Goal: Task Accomplishment & Management: Complete application form

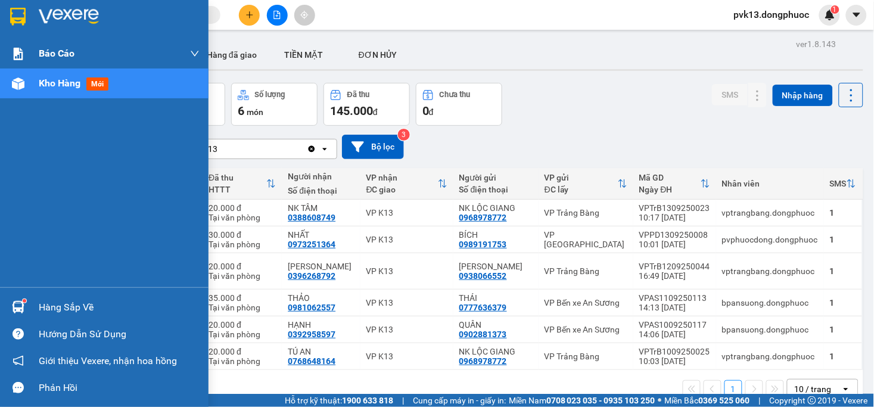
scroll to position [55, 0]
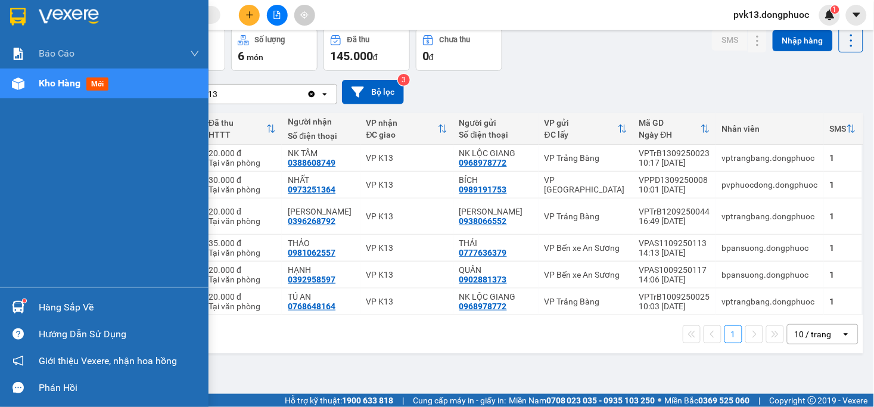
click at [45, 303] on div "Hàng sắp về" at bounding box center [119, 308] width 161 height 18
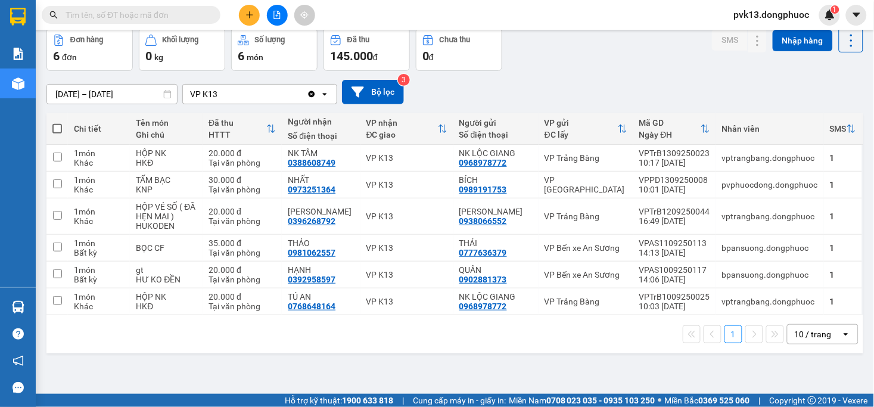
click at [646, 356] on section "Kết quả tìm kiếm ( 0 ) Bộ lọc No Data pvk13.dongphuoc 1 Báo cáo Mẫu 1: Báo cáo …" at bounding box center [437, 203] width 874 height 407
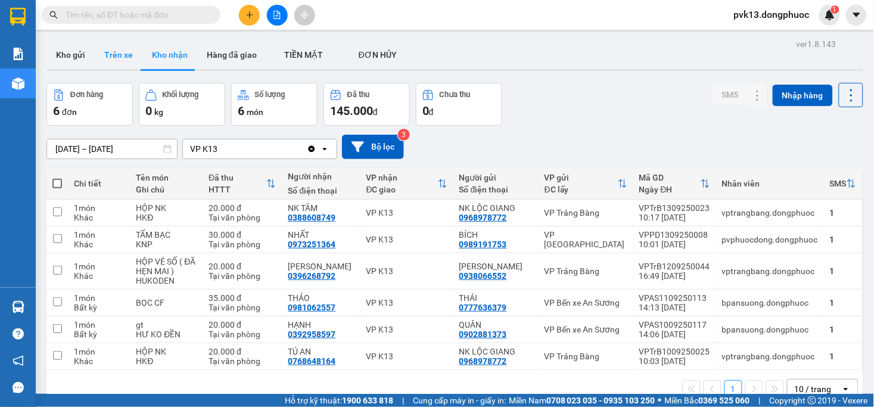
click at [113, 63] on button "Trên xe" at bounding box center [119, 55] width 48 height 29
type input "[DATE] – [DATE]"
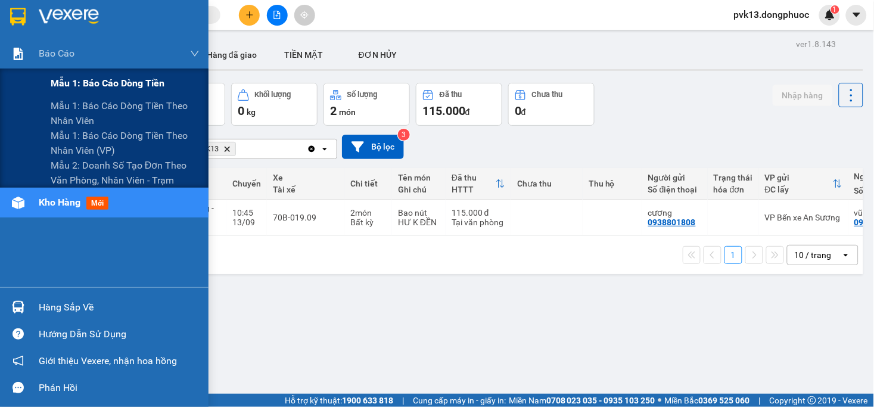
click at [85, 88] on span "Mẫu 1: Báo cáo dòng tiền" at bounding box center [108, 83] width 114 height 15
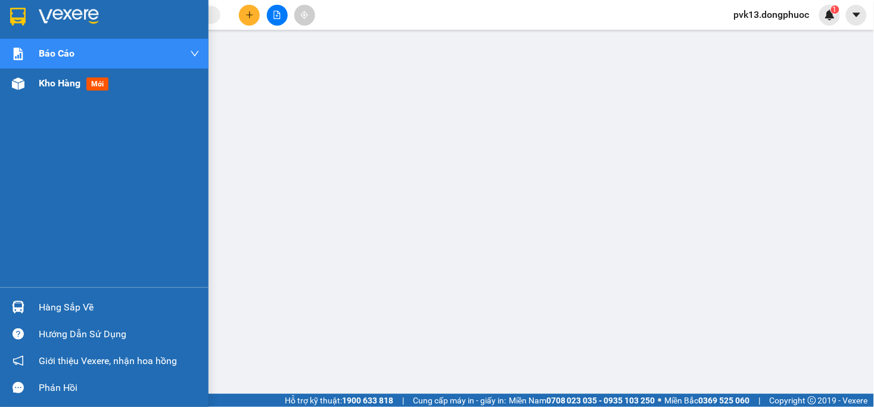
click at [33, 84] on div "Kho hàng mới" at bounding box center [104, 84] width 209 height 30
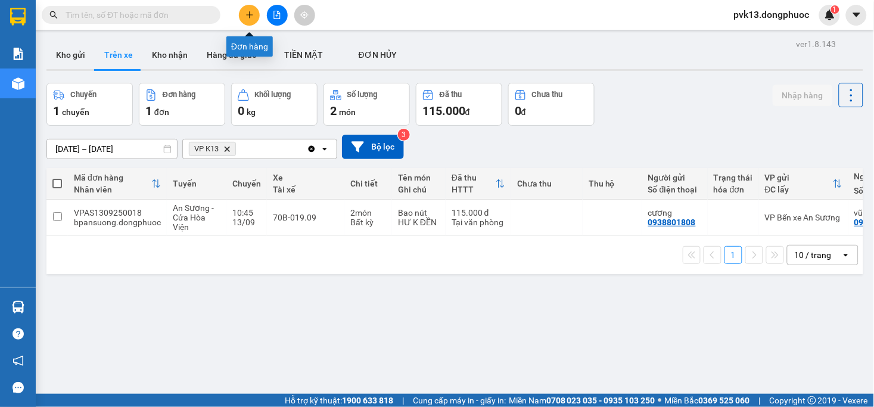
click at [251, 18] on icon "plus" at bounding box center [250, 15] width 8 height 8
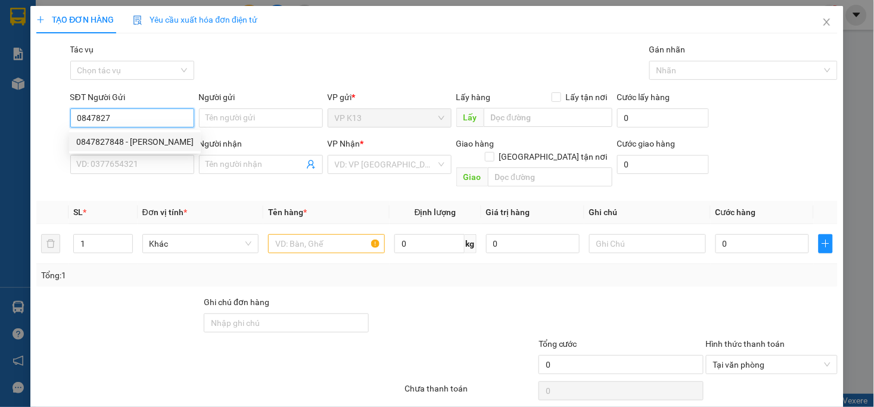
click at [158, 139] on div "0847827848 - [PERSON_NAME]" at bounding box center [134, 141] width 117 height 13
type input "0847827848"
type input "TUẤN ANH"
type input "0979371717"
type input "TIỀN TÁO"
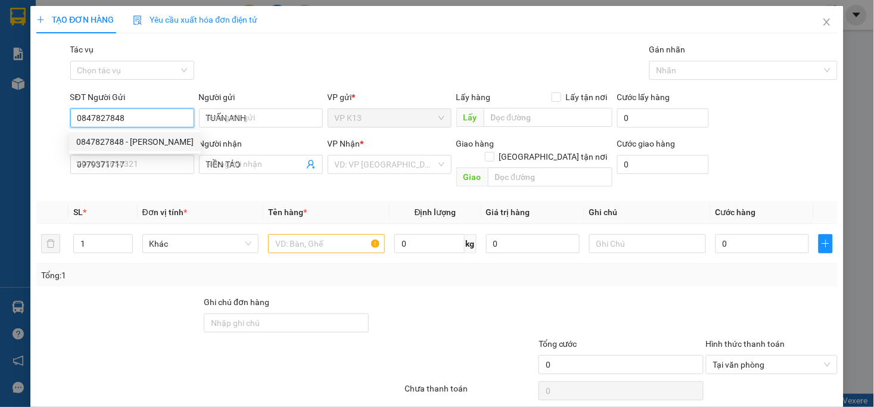
type input "20.000"
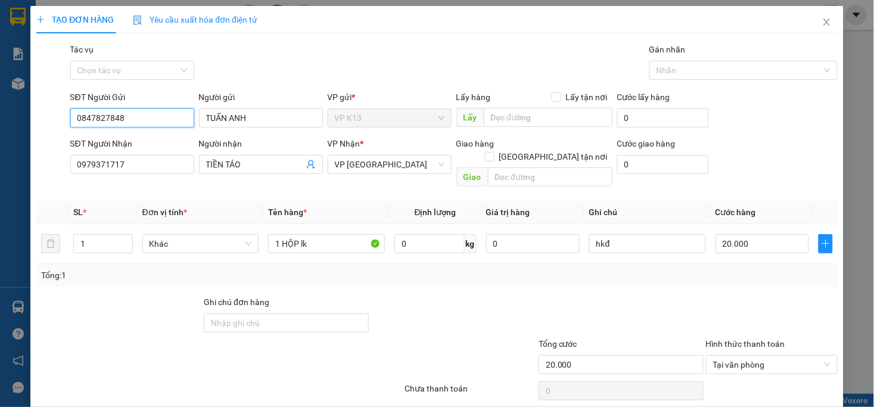
scroll to position [33, 0]
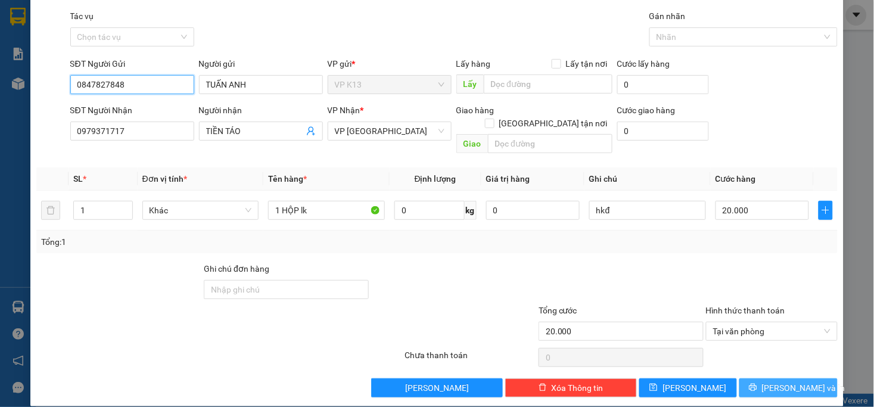
type input "0847827848"
click at [781, 381] on span "[PERSON_NAME] và In" at bounding box center [803, 387] width 83 height 13
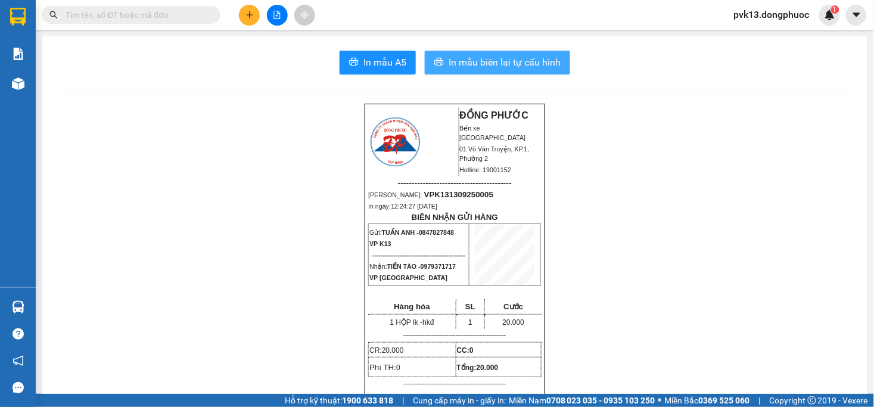
click at [483, 60] on span "In mẫu biên lai tự cấu hình" at bounding box center [505, 62] width 112 height 15
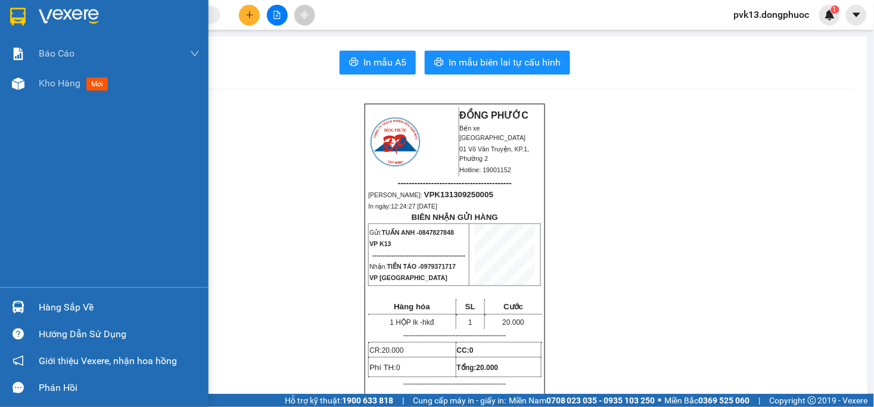
drag, startPoint x: 61, startPoint y: 80, endPoint x: 149, endPoint y: 292, distance: 229.2
click at [61, 80] on span "Kho hàng" at bounding box center [60, 82] width 42 height 11
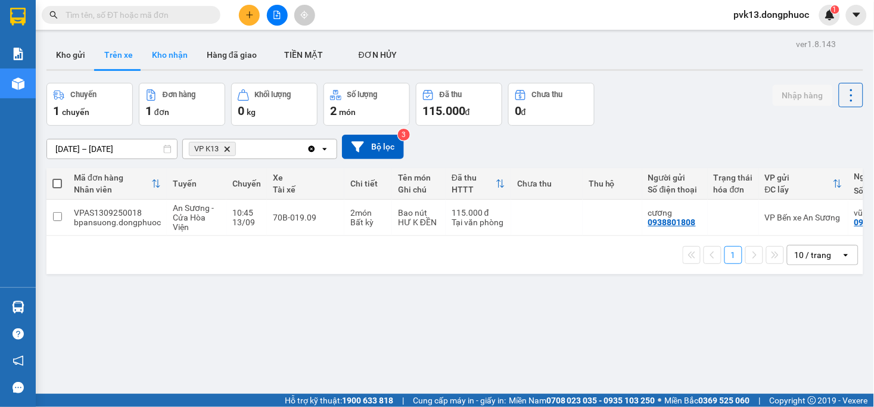
click at [162, 61] on button "Kho nhận" at bounding box center [169, 55] width 55 height 29
type input "[DATE] – [DATE]"
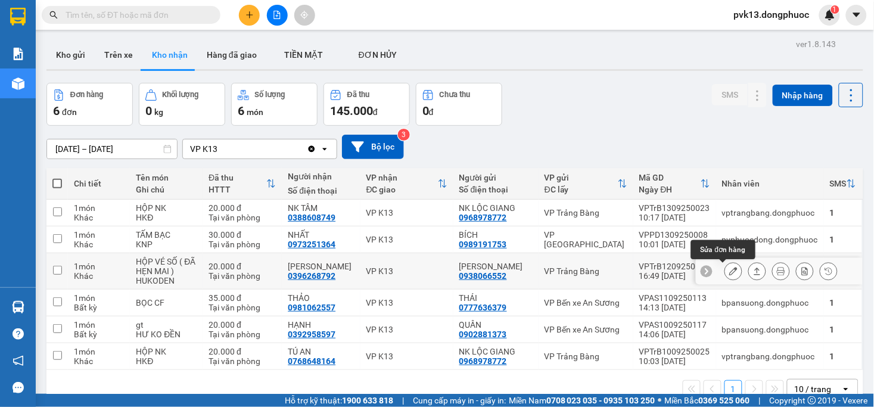
click at [730, 271] on icon at bounding box center [734, 271] width 8 height 8
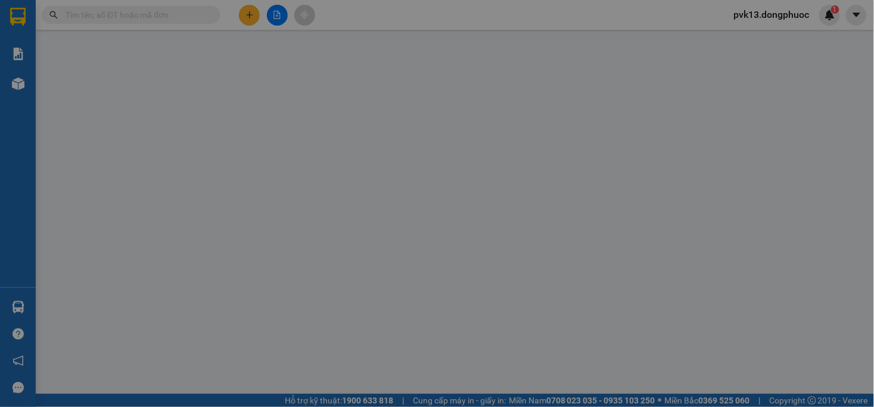
type input "0938066552"
type input "[PERSON_NAME]"
type input "0396268792"
type input "[PERSON_NAME]"
type input "20.000"
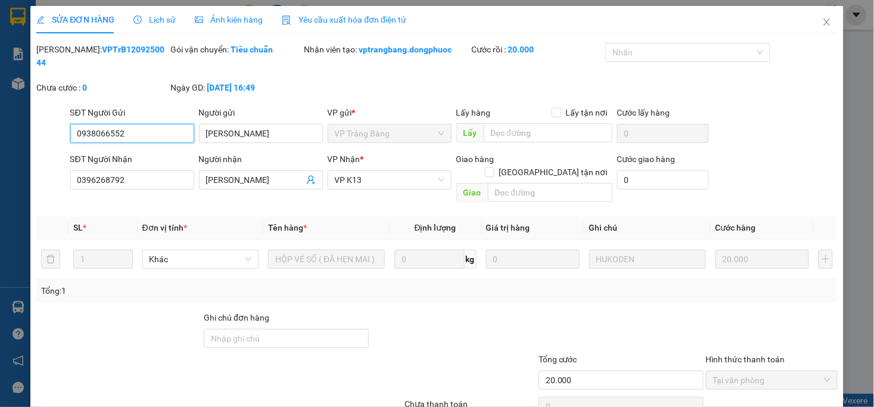
scroll to position [36, 0]
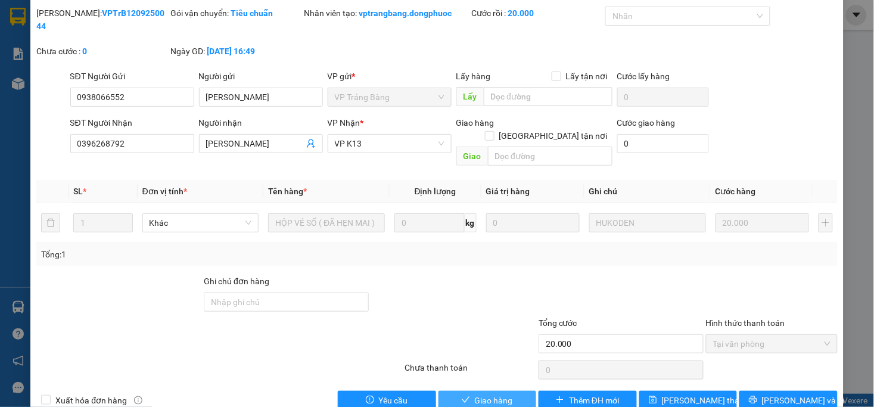
click at [493, 394] on span "Giao hàng" at bounding box center [494, 400] width 38 height 13
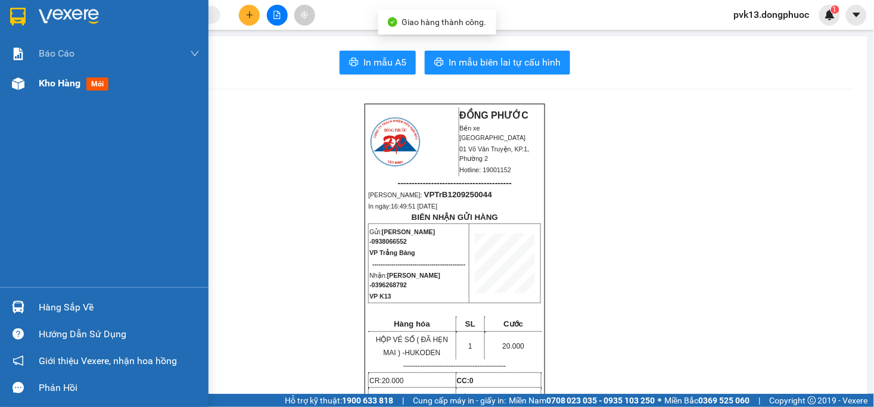
click at [26, 83] on div at bounding box center [18, 83] width 21 height 21
